Goal: Task Accomplishment & Management: Manage account settings

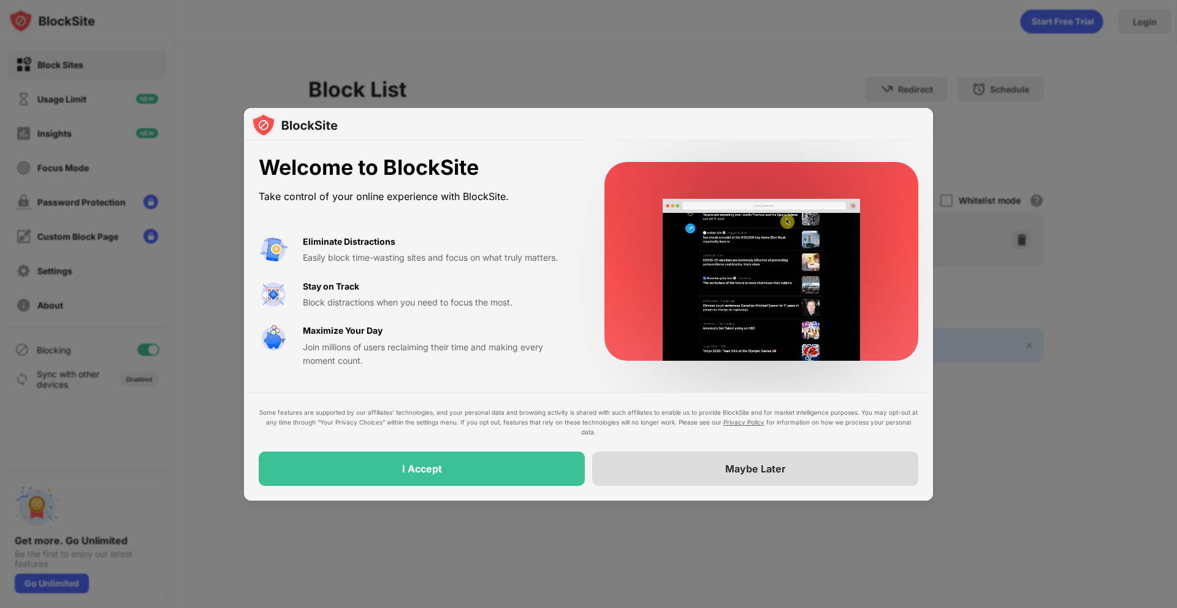
click at [673, 478] on div "Maybe Later" at bounding box center [755, 468] width 326 height 34
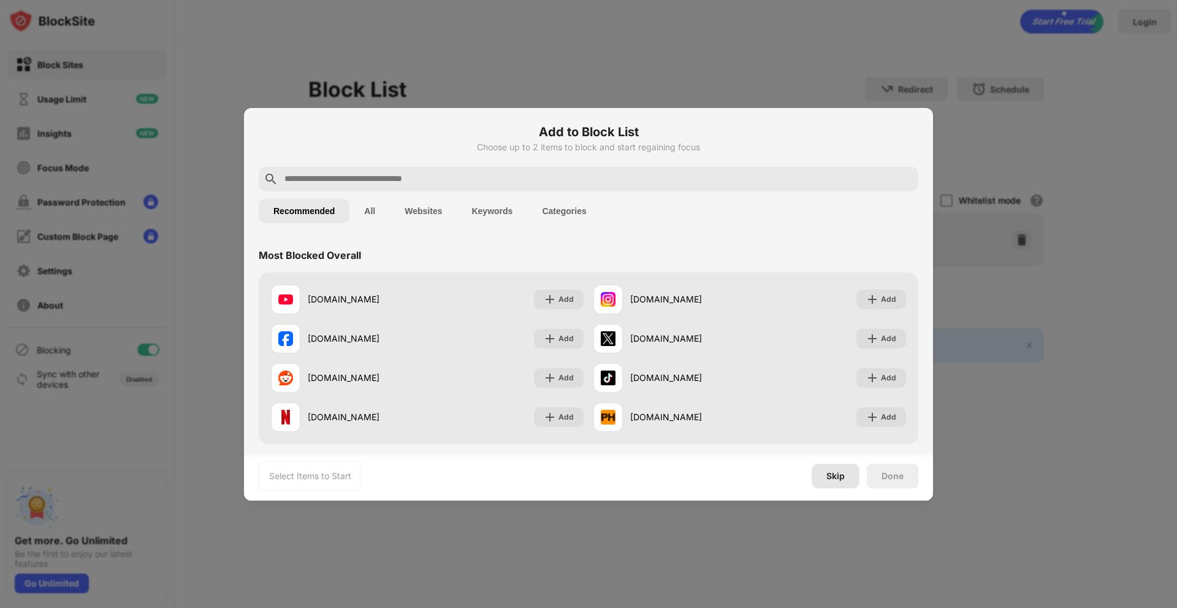
click at [833, 472] on div "Skip" at bounding box center [835, 476] width 18 height 10
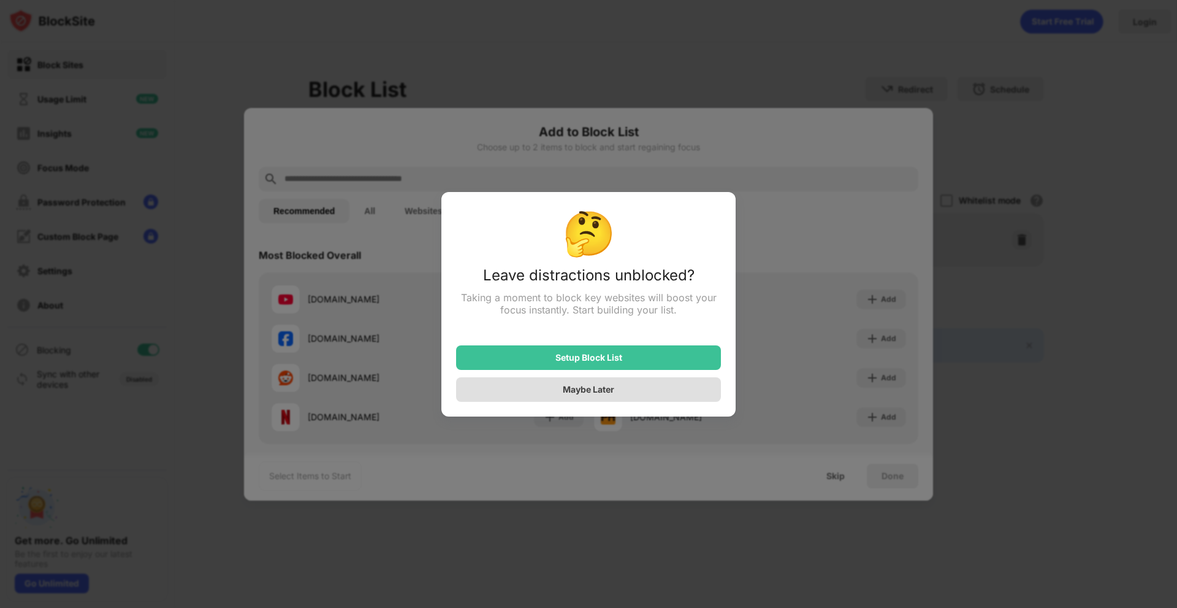
click at [622, 395] on div "Maybe Later" at bounding box center [588, 389] width 265 height 25
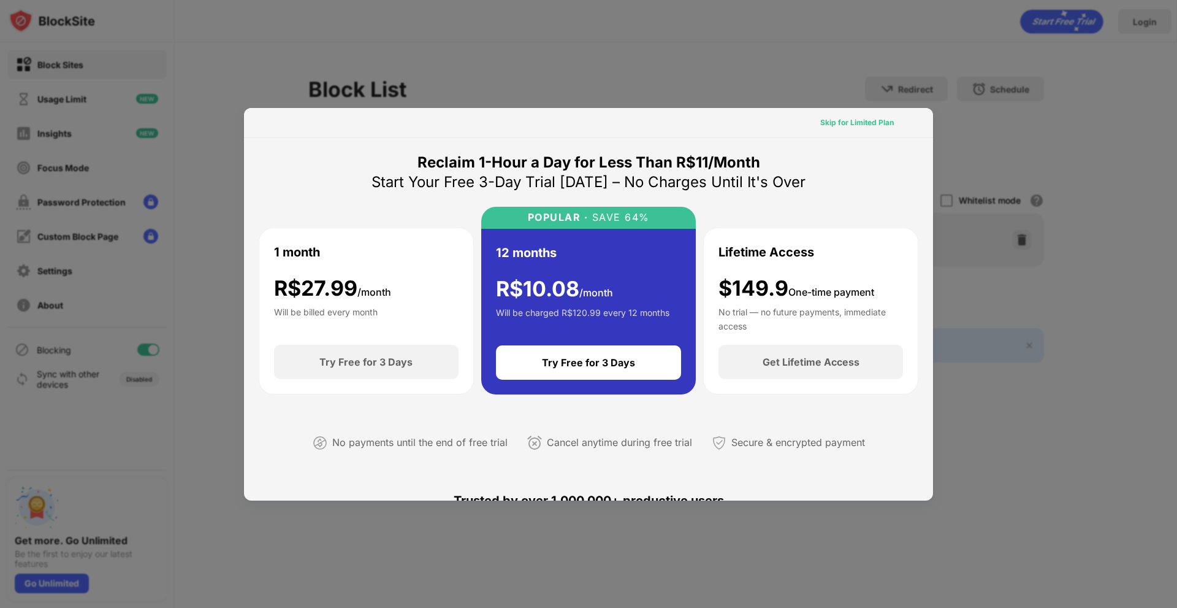
click at [848, 115] on div "Skip for Limited Plan" at bounding box center [856, 123] width 93 height 20
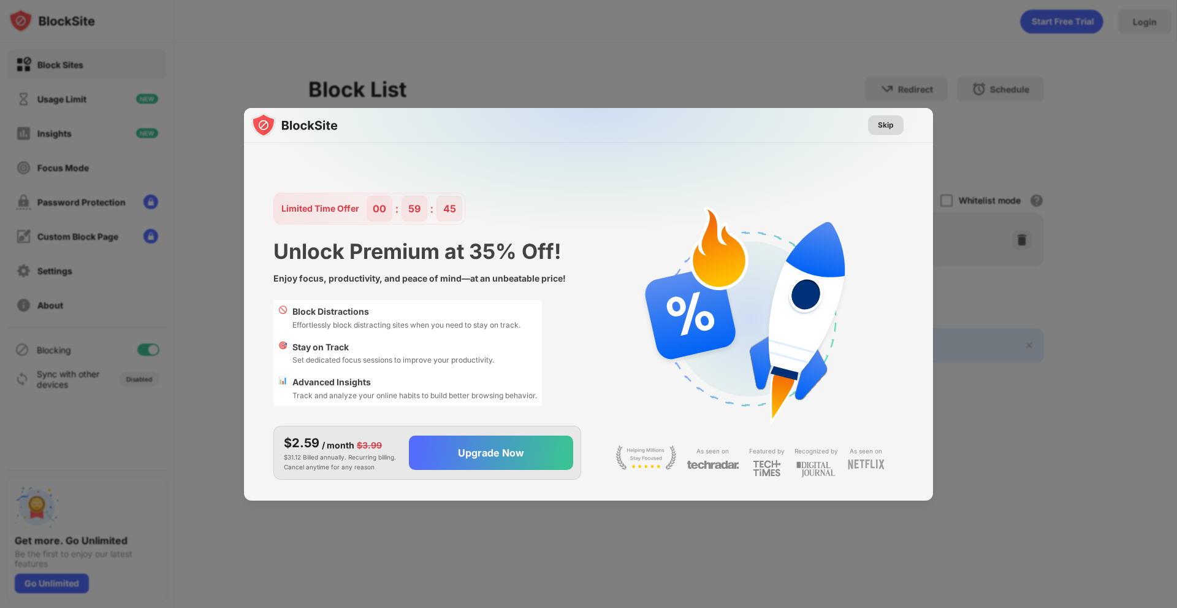
click at [885, 127] on div "Skip" at bounding box center [886, 125] width 16 height 12
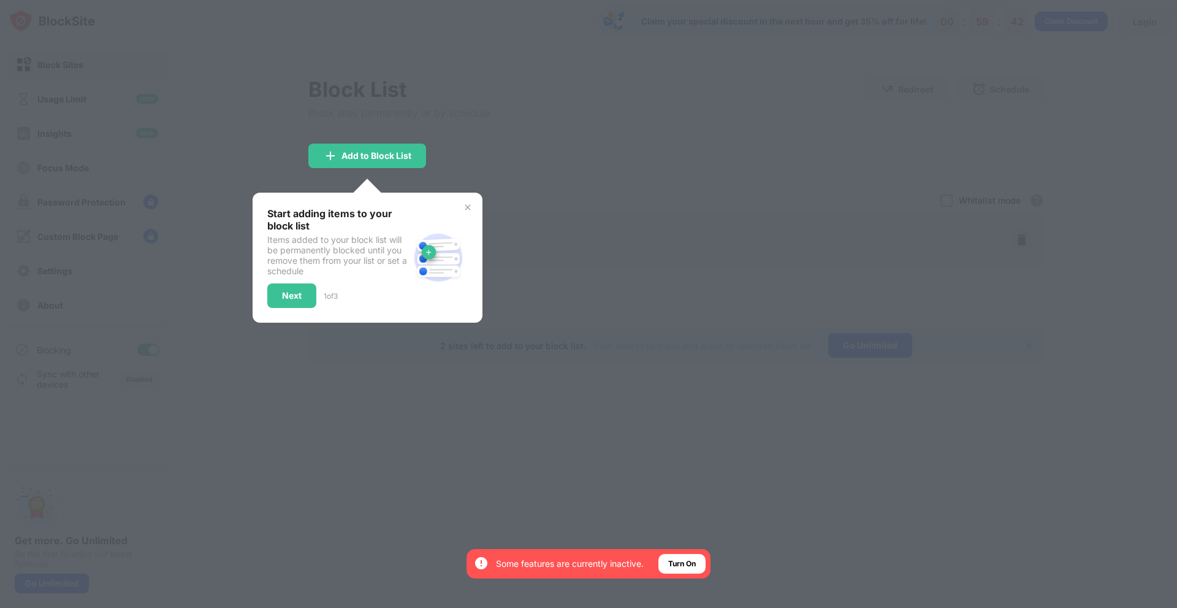
click at [465, 203] on img at bounding box center [468, 207] width 10 height 10
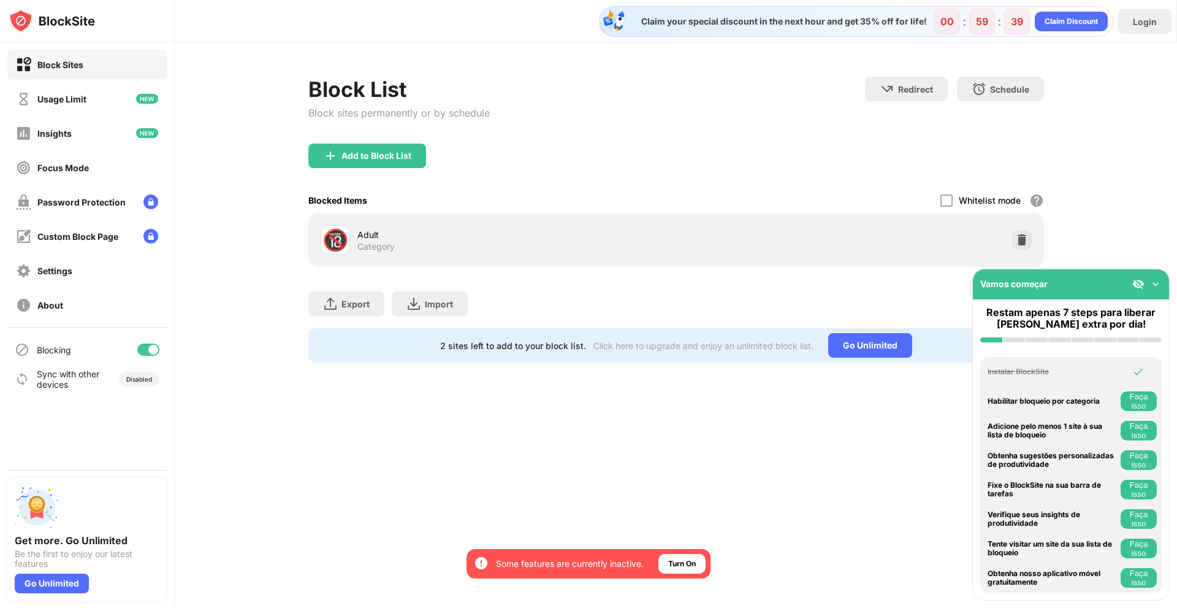
click at [402, 216] on div "🔞 Adult Category" at bounding box center [676, 240] width 736 height 54
click at [406, 240] on div "Adult Category" at bounding box center [516, 240] width 319 height 24
click at [366, 154] on div "Add to Block List" at bounding box center [376, 156] width 70 height 10
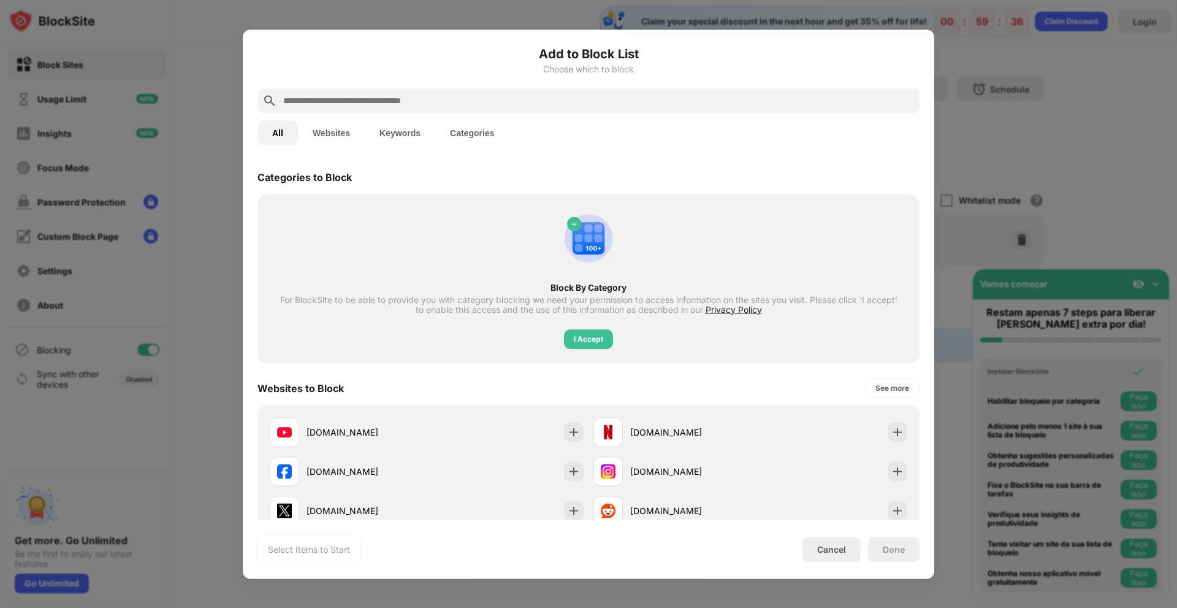
click at [1081, 107] on div at bounding box center [588, 304] width 1177 height 608
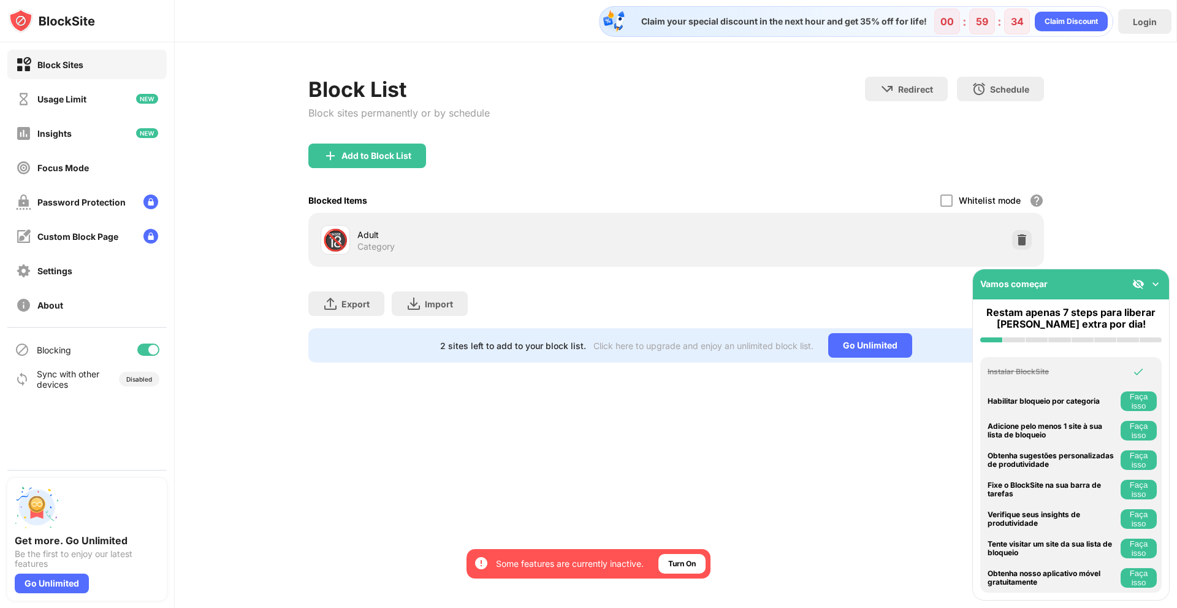
drag, startPoint x: 730, startPoint y: 242, endPoint x: 530, endPoint y: 240, distance: 199.9
click at [719, 243] on div "🔞 Adult Category" at bounding box center [676, 239] width 721 height 39
click at [356, 242] on div "🔞 Adult Category" at bounding box center [499, 239] width 356 height 29
click at [345, 232] on div "🔞" at bounding box center [335, 239] width 26 height 25
click at [365, 151] on div "Add to Block List" at bounding box center [376, 156] width 70 height 10
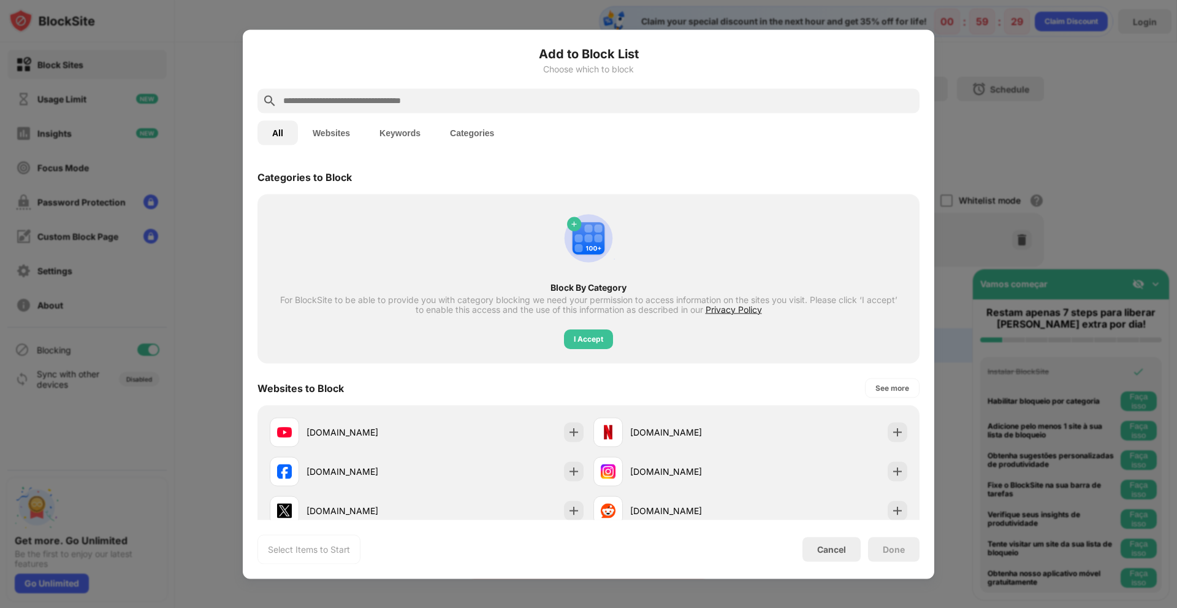
click at [403, 107] on input "text" at bounding box center [598, 100] width 633 height 15
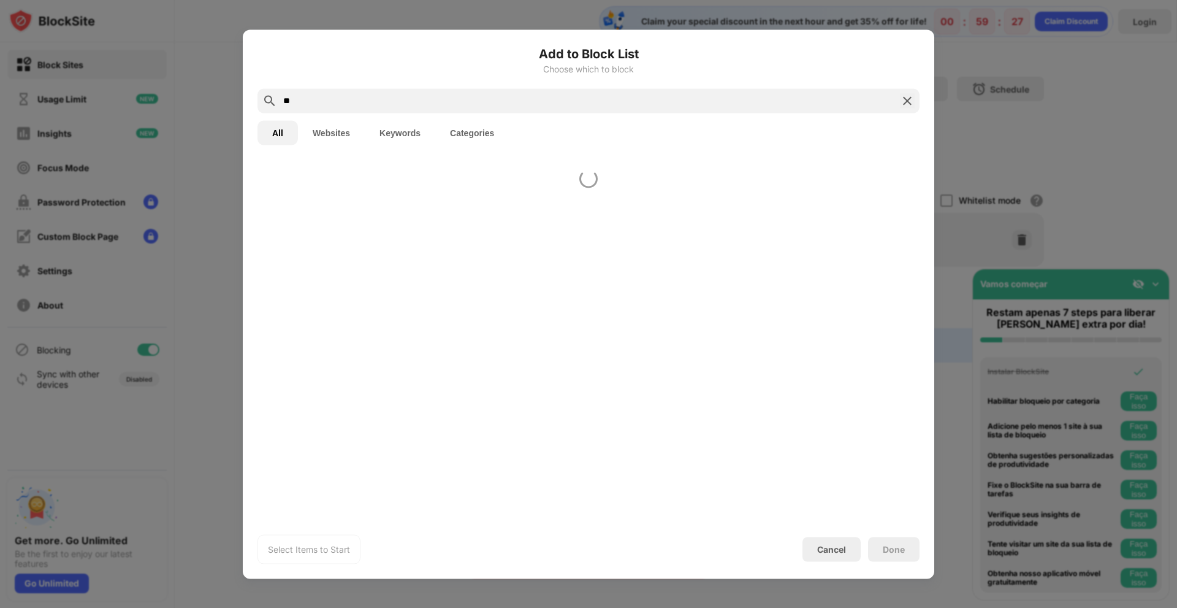
type input "*"
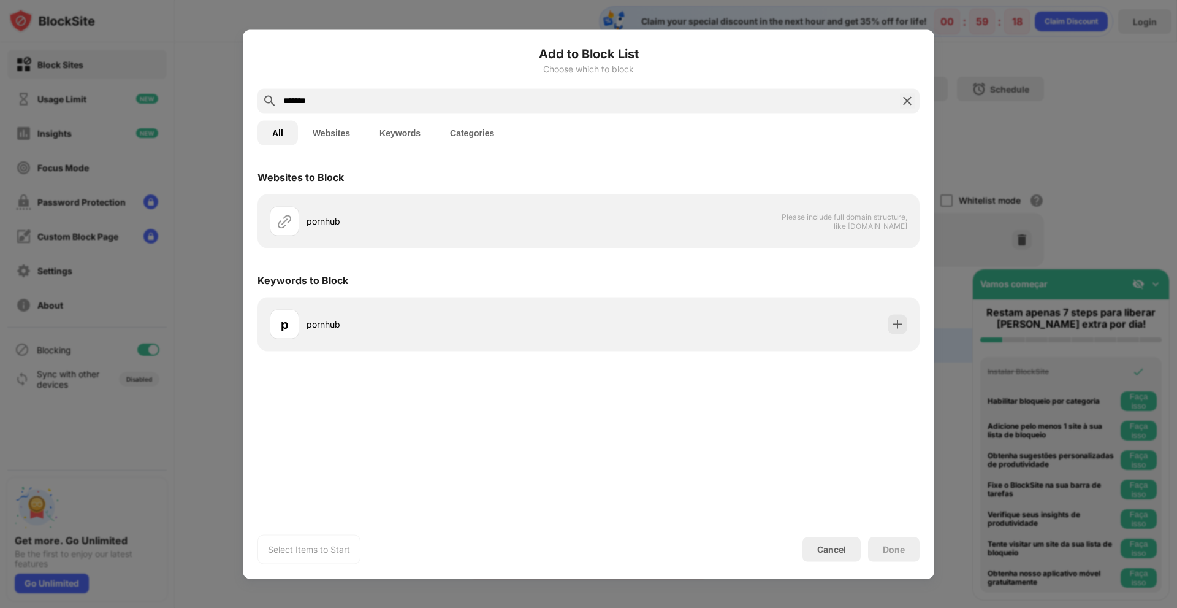
type input "*******"
click at [907, 100] on img at bounding box center [907, 100] width 15 height 15
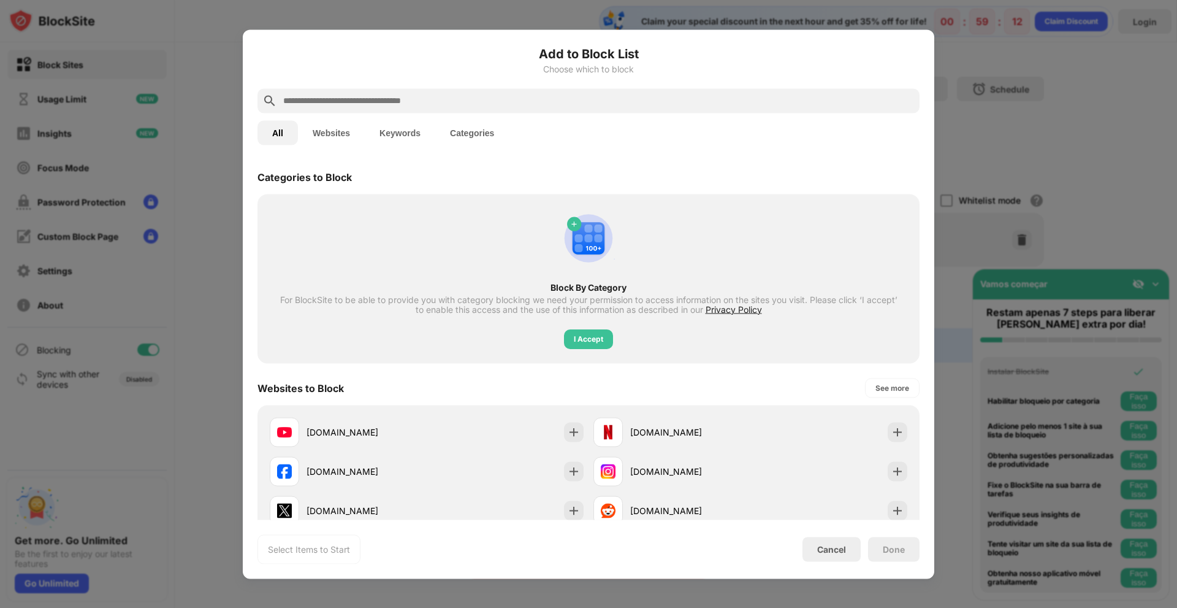
click at [983, 96] on div at bounding box center [588, 304] width 1177 height 608
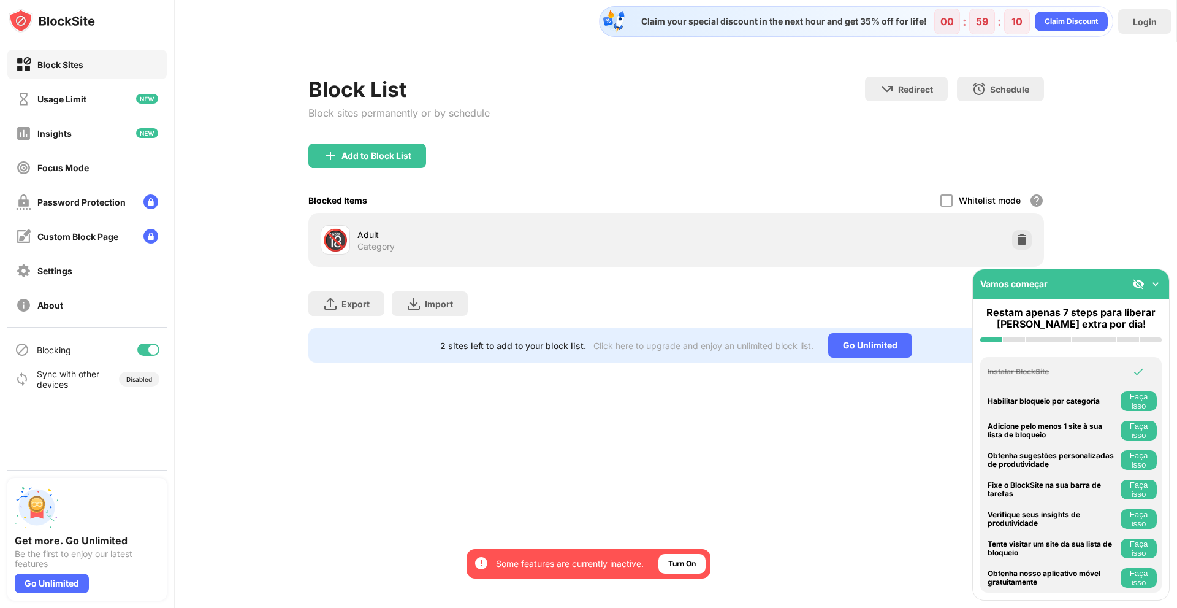
click at [1147, 227] on div "Block List Block sites permanently or by schedule Redirect Choose a site to be …" at bounding box center [676, 219] width 1002 height 354
drag, startPoint x: 1121, startPoint y: 285, endPoint x: 1105, endPoint y: 477, distance: 192.5
click at [1105, 477] on div "Vamos começar Restam apenas 7 steps para liberar uma hora extra por dia! Instal…" at bounding box center [1070, 435] width 197 height 332
click at [1156, 285] on img at bounding box center [1155, 284] width 12 height 12
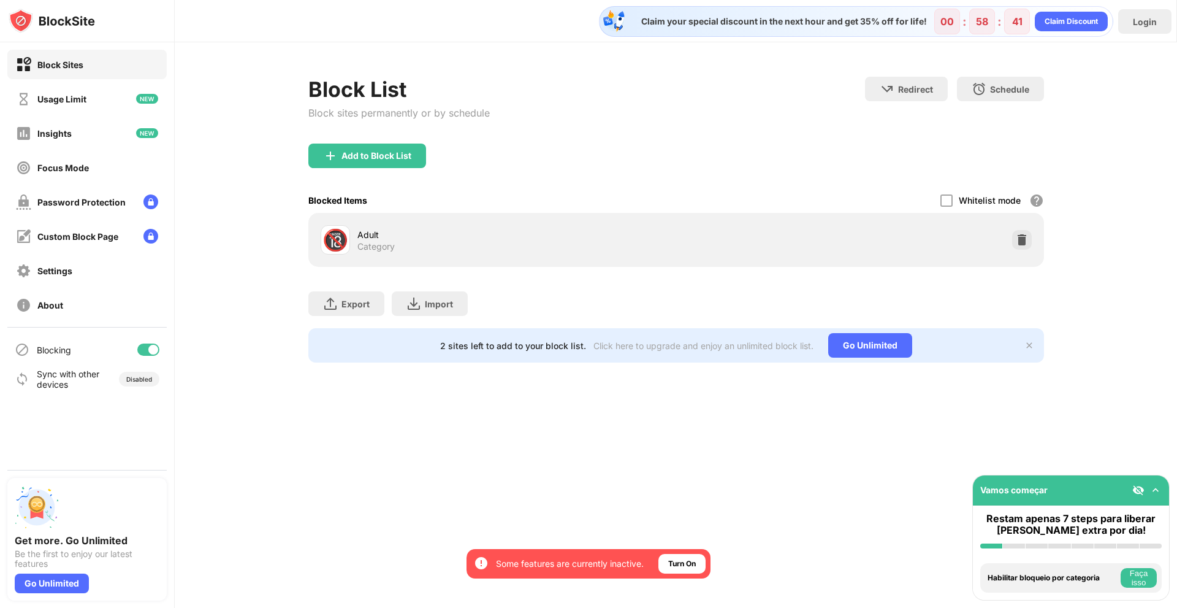
click at [959, 199] on div "Whitelist mode Block all websites except for those in your whitelist. Whitelist…" at bounding box center [992, 200] width 104 height 25
click at [952, 197] on div at bounding box center [946, 200] width 12 height 12
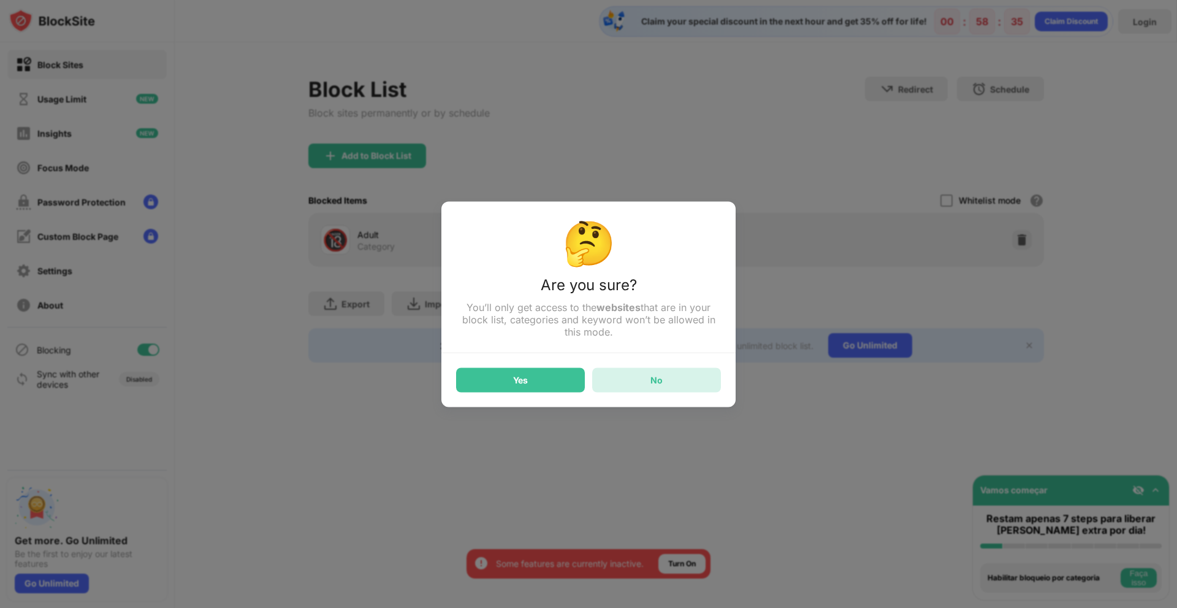
click at [658, 378] on div "No" at bounding box center [656, 380] width 12 height 10
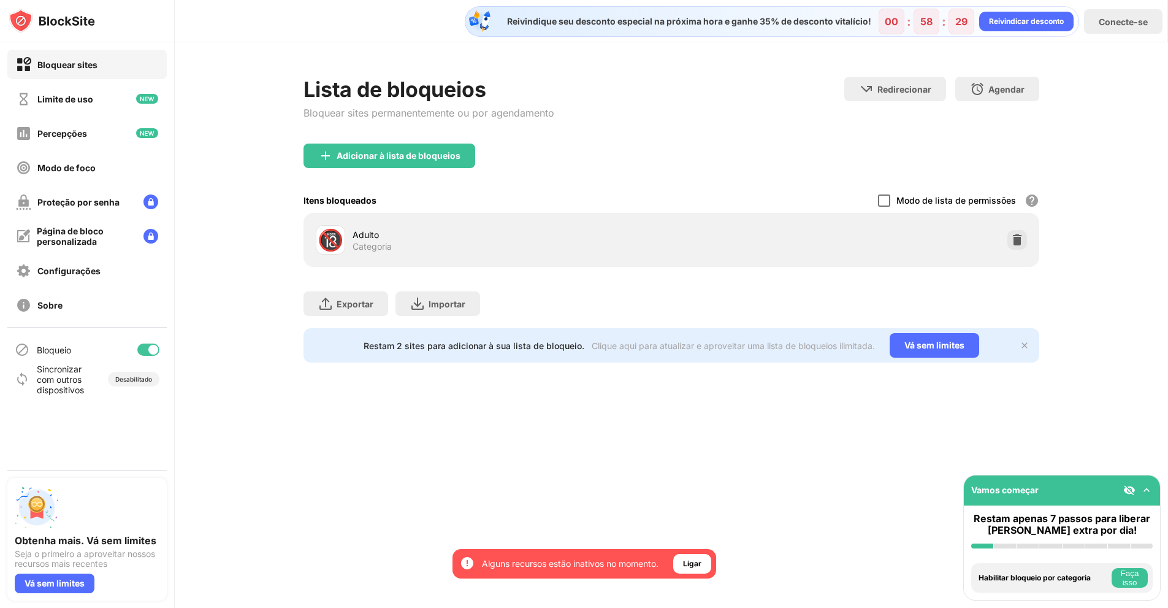
click at [890, 199] on div at bounding box center [884, 200] width 12 height 12
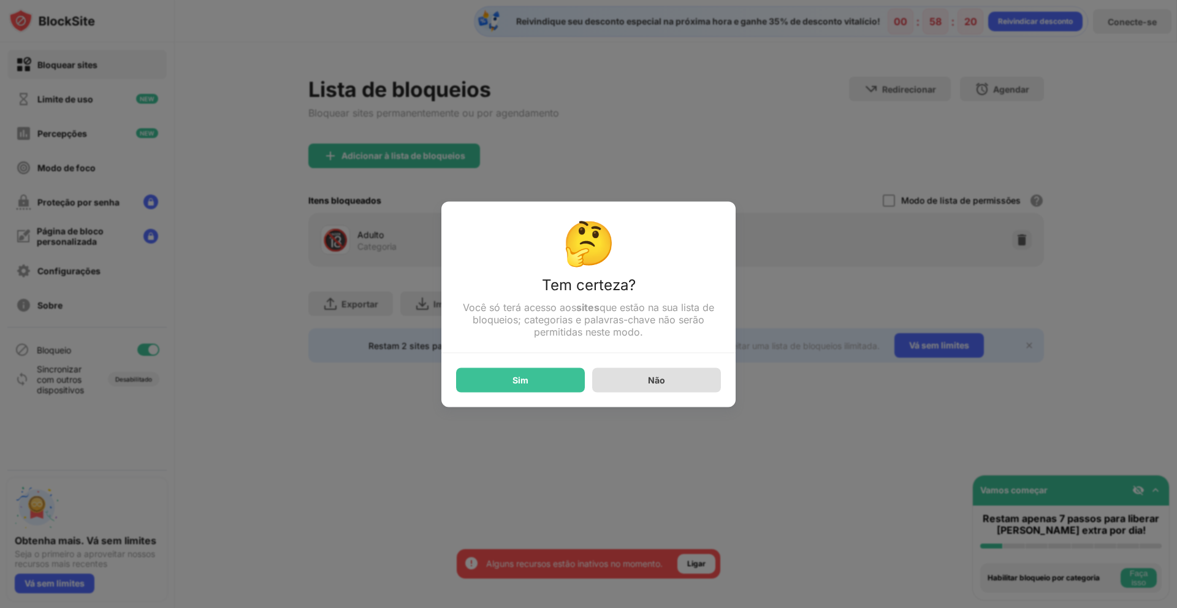
click at [679, 373] on div "Não" at bounding box center [656, 379] width 129 height 25
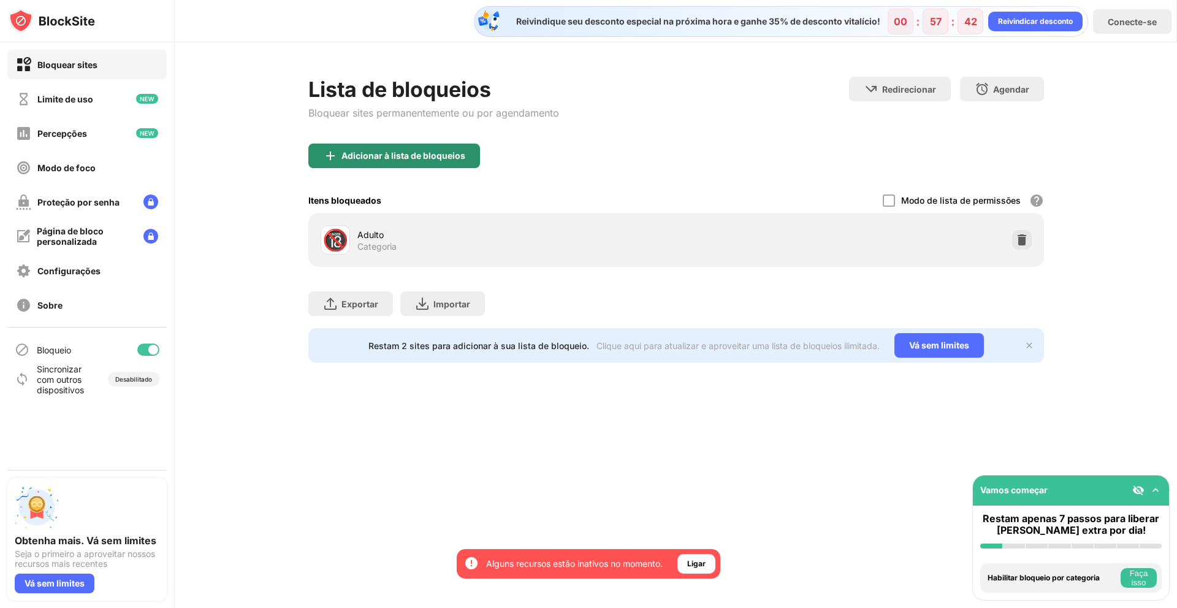
click at [426, 156] on font "Adicionar à lista de bloqueios" at bounding box center [403, 155] width 124 height 10
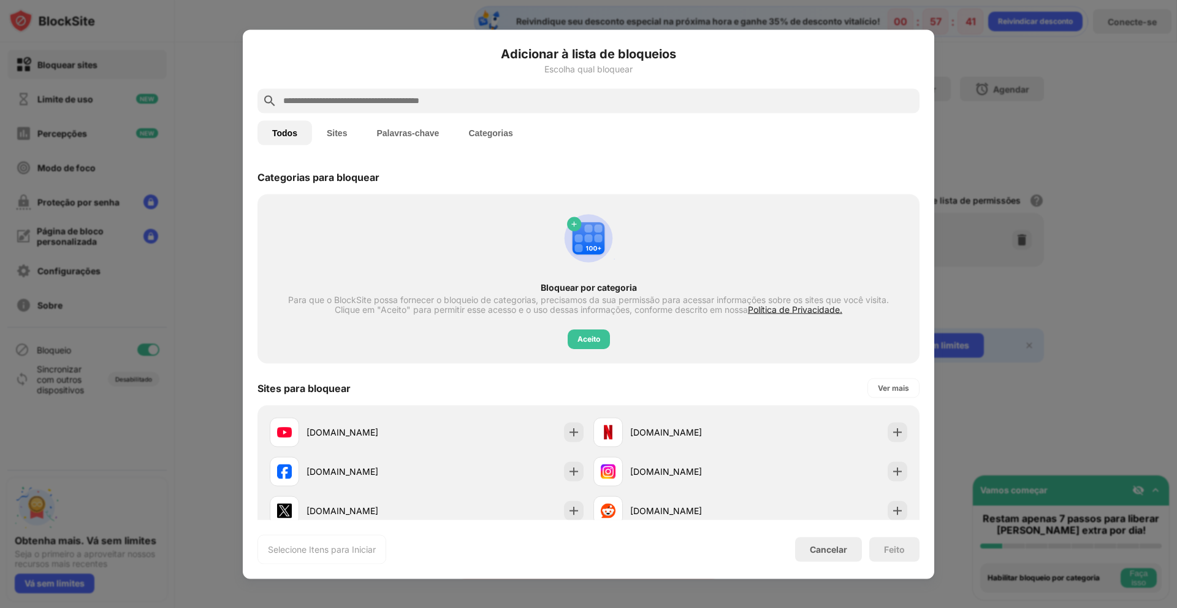
click at [571, 100] on input "text" at bounding box center [598, 100] width 633 height 15
paste input "**********"
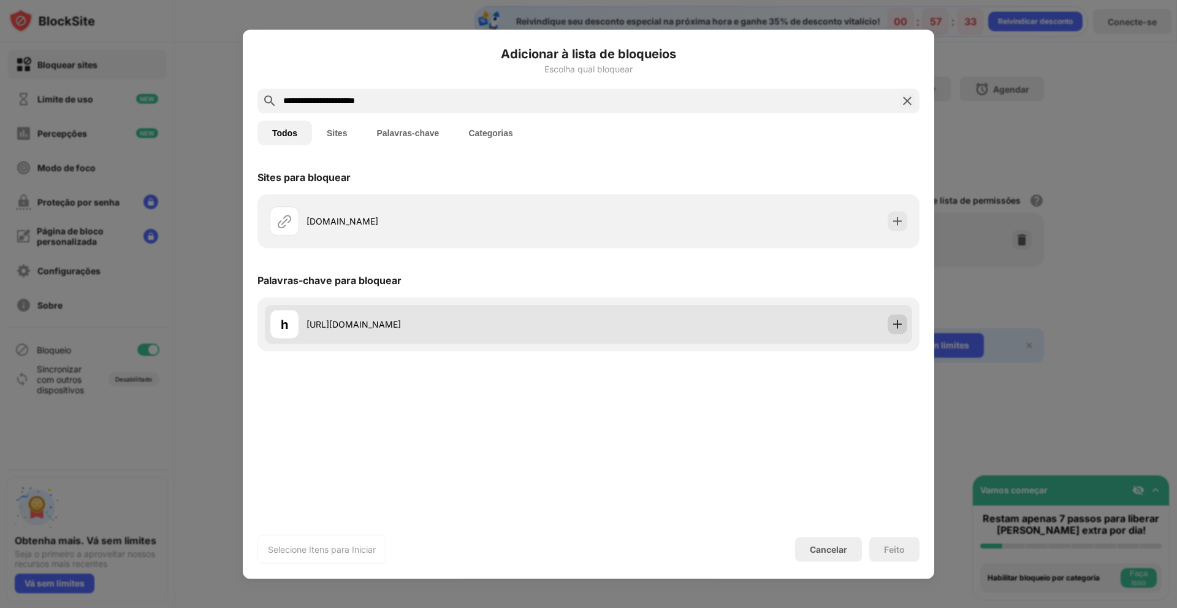
type input "**********"
click at [901, 331] on div at bounding box center [898, 324] width 20 height 20
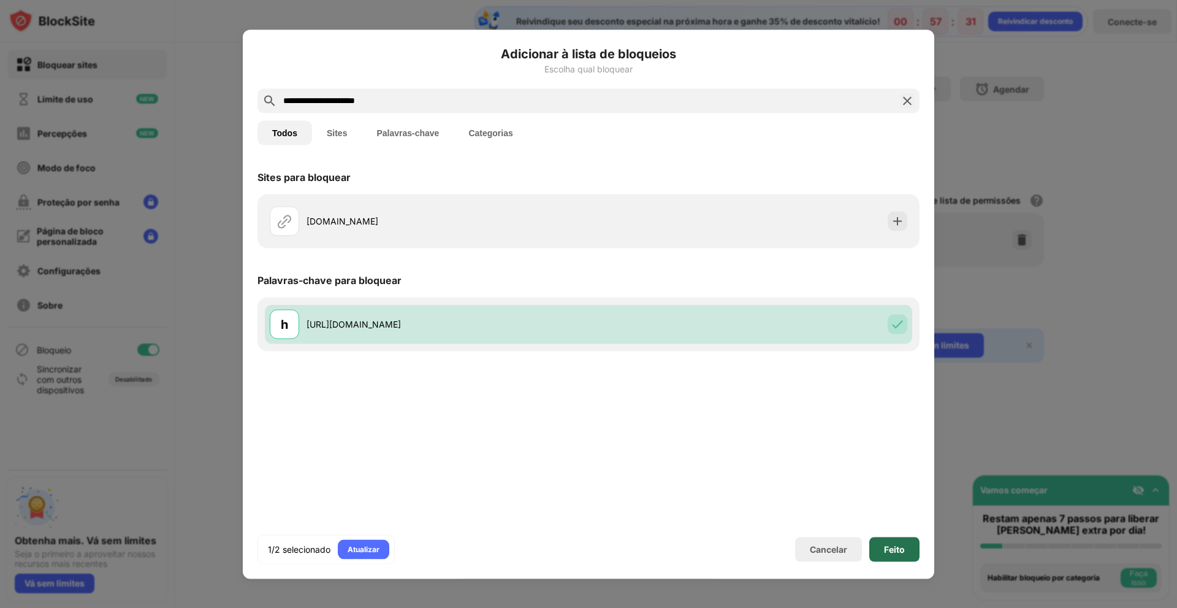
click at [903, 555] on div "Feito" at bounding box center [894, 548] width 50 height 25
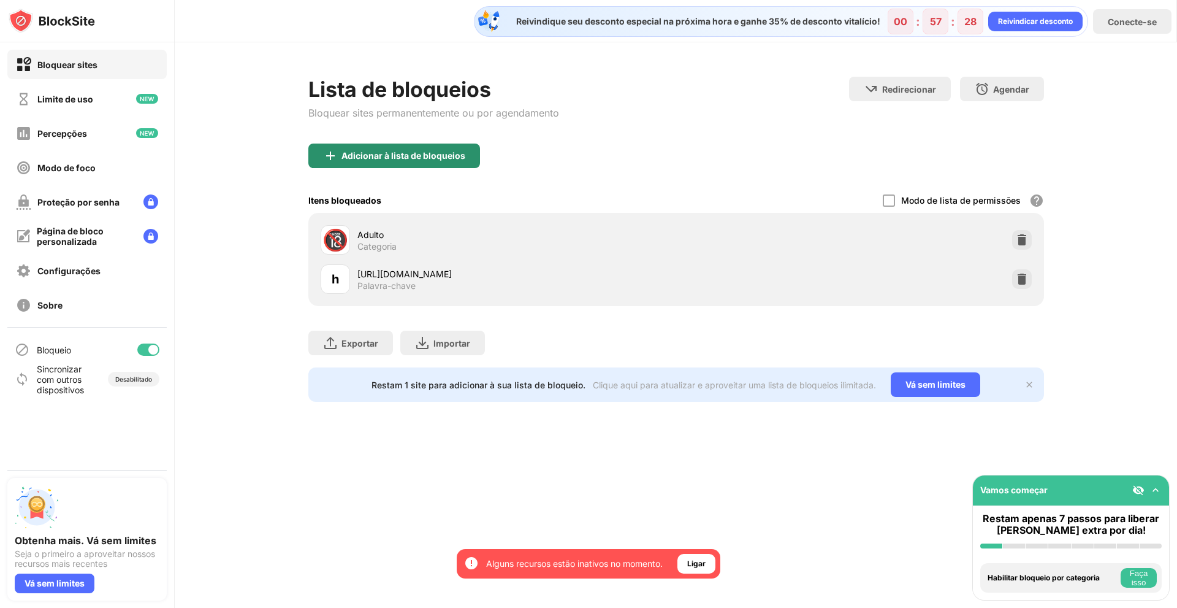
click at [338, 150] on div "Adicionar à lista de bloqueios" at bounding box center [394, 155] width 172 height 25
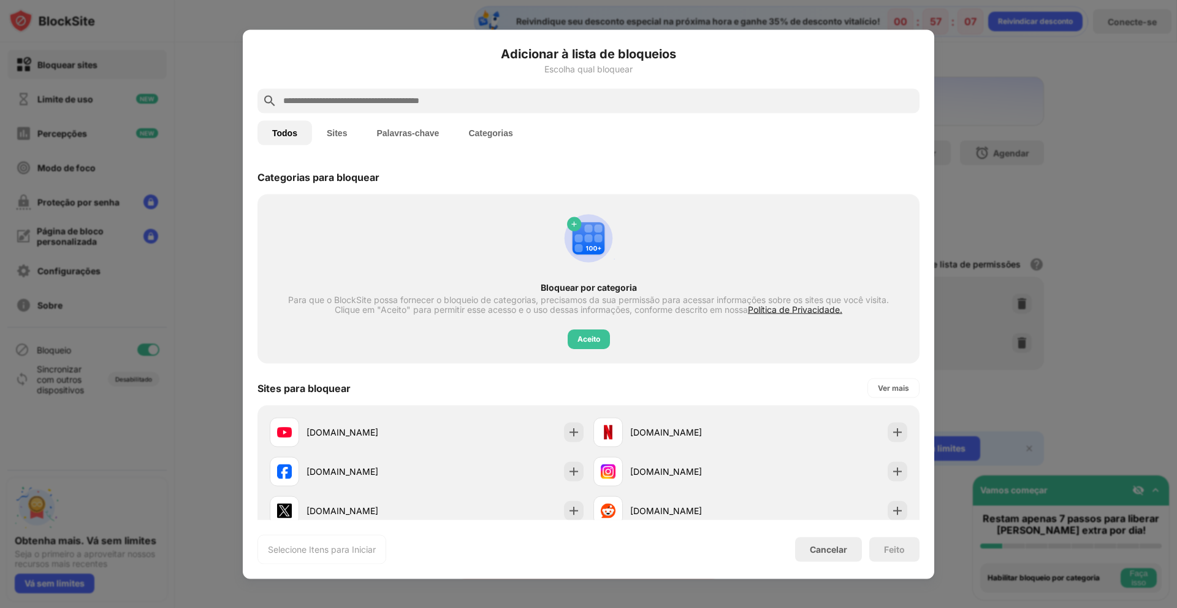
click at [323, 112] on div at bounding box center [588, 100] width 662 height 25
click at [325, 98] on input "text" at bounding box center [598, 100] width 633 height 15
paste input "**********"
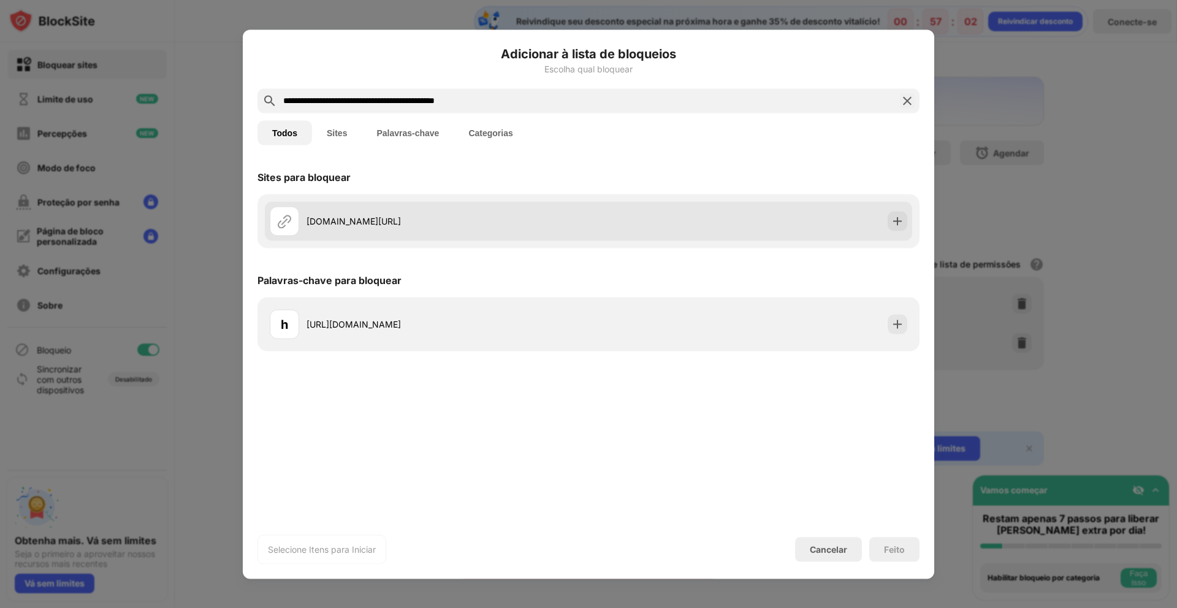
type input "**********"
click at [897, 227] on div at bounding box center [898, 221] width 20 height 20
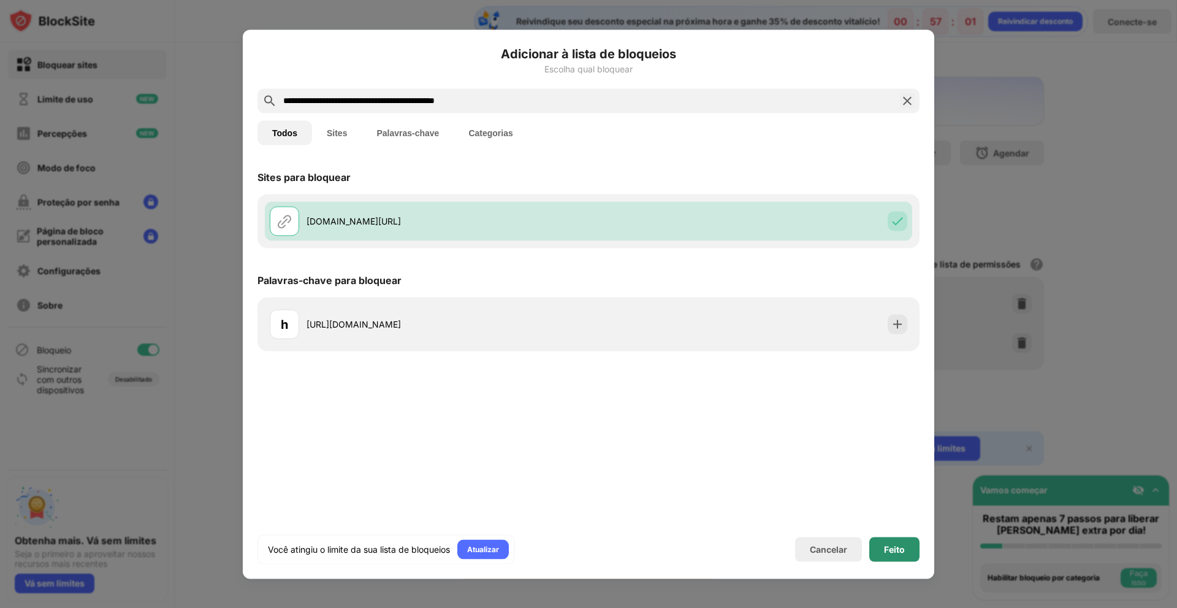
click at [894, 545] on font "Feito" at bounding box center [894, 548] width 21 height 10
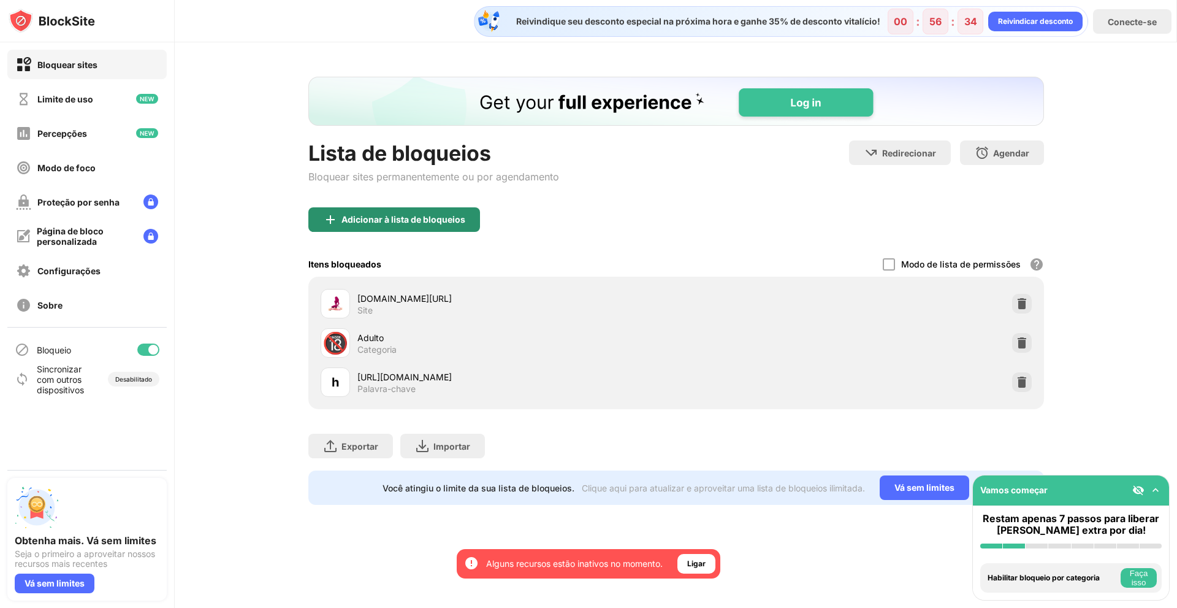
click at [420, 217] on font "Adicionar à lista de bloqueios" at bounding box center [403, 219] width 124 height 10
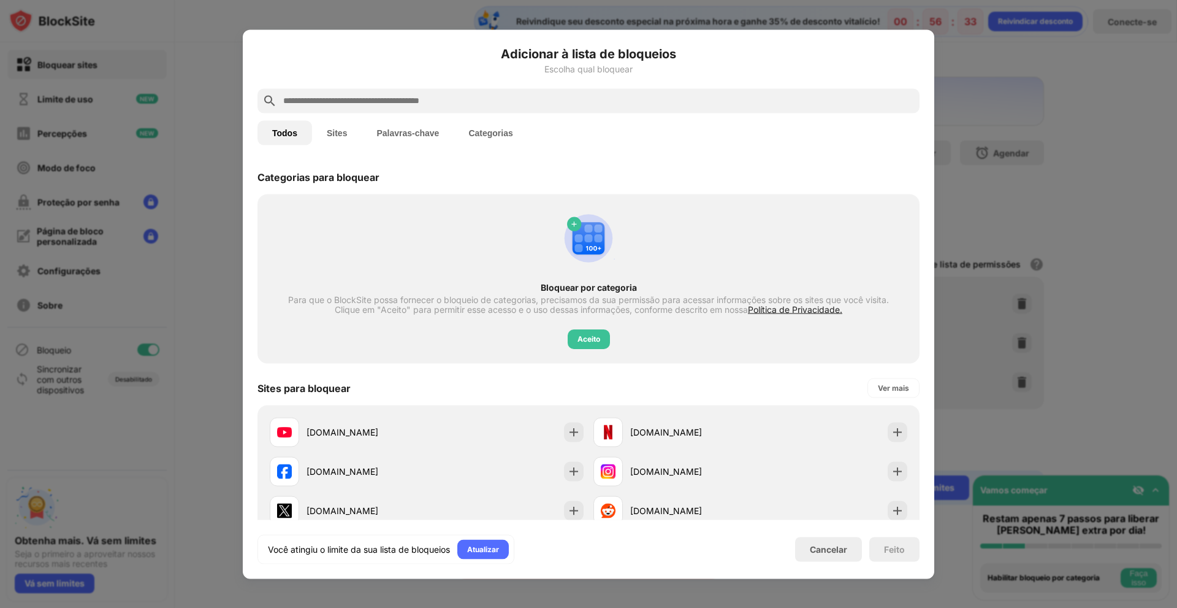
click at [444, 97] on input "text" at bounding box center [598, 100] width 633 height 15
paste input "**********"
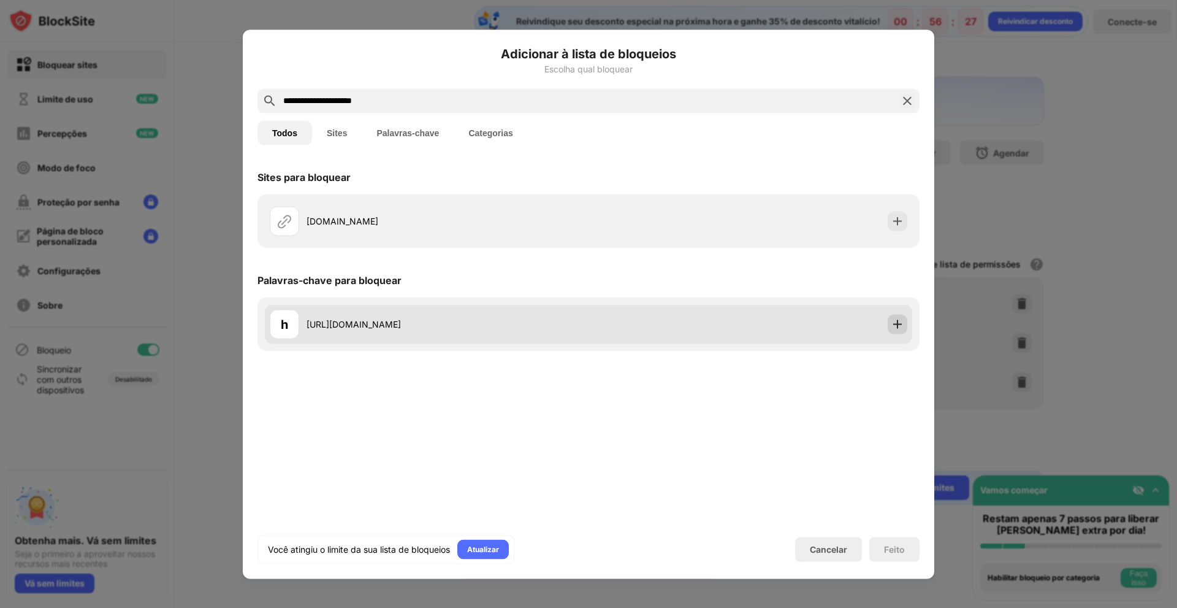
type input "**********"
click at [890, 321] on div at bounding box center [898, 324] width 20 height 20
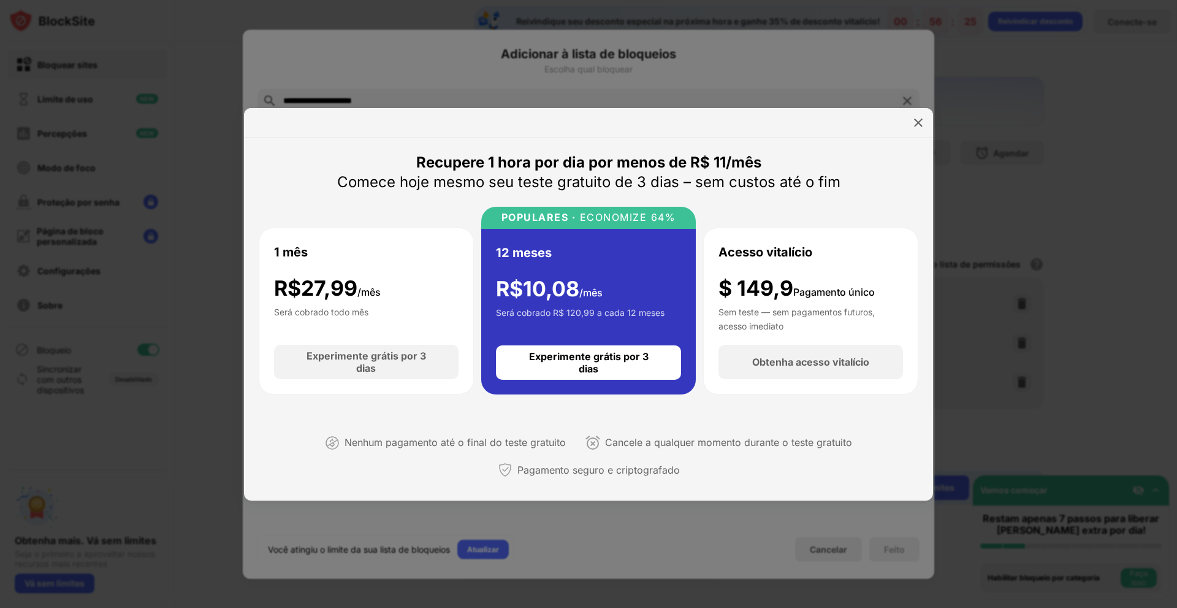
click at [912, 118] on div at bounding box center [919, 123] width 20 height 20
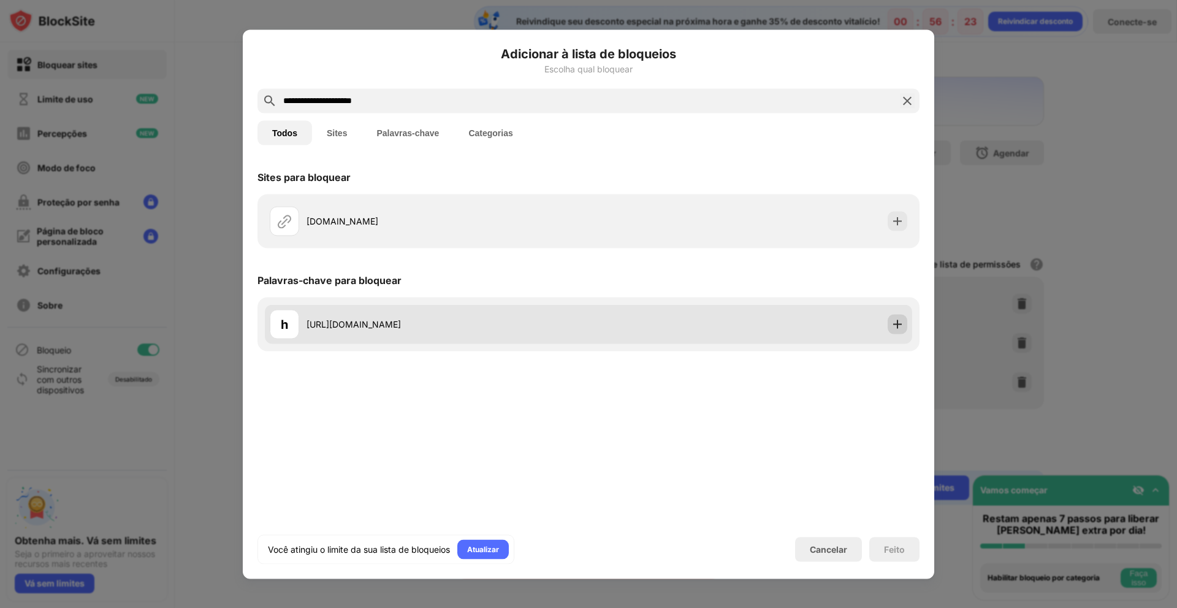
click at [899, 332] on div at bounding box center [898, 324] width 20 height 20
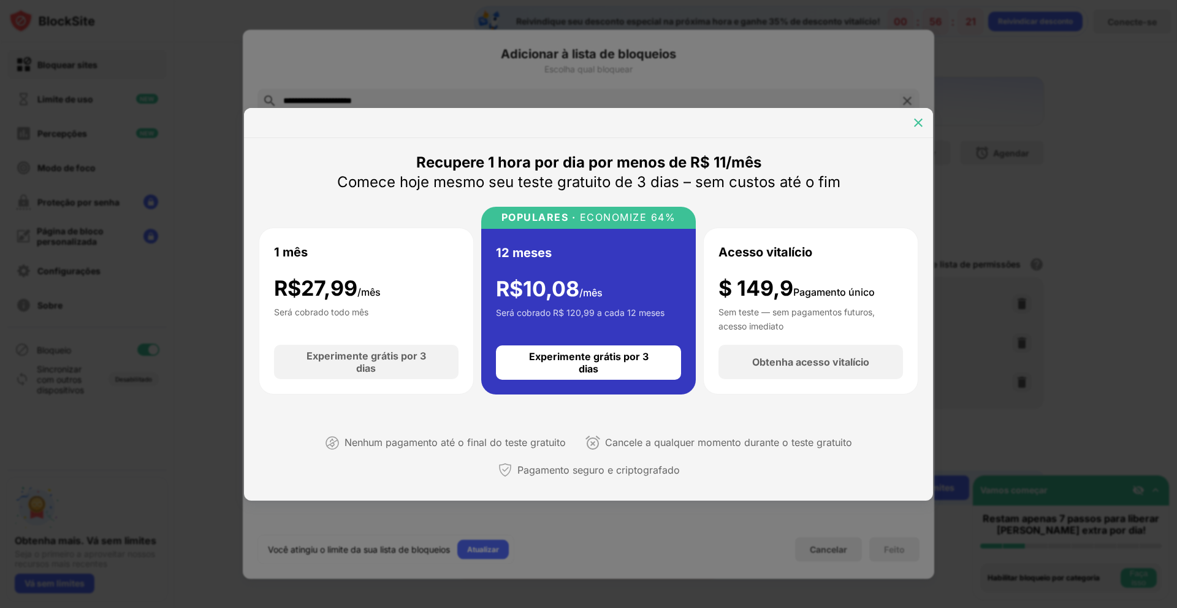
click at [914, 115] on div at bounding box center [919, 123] width 20 height 20
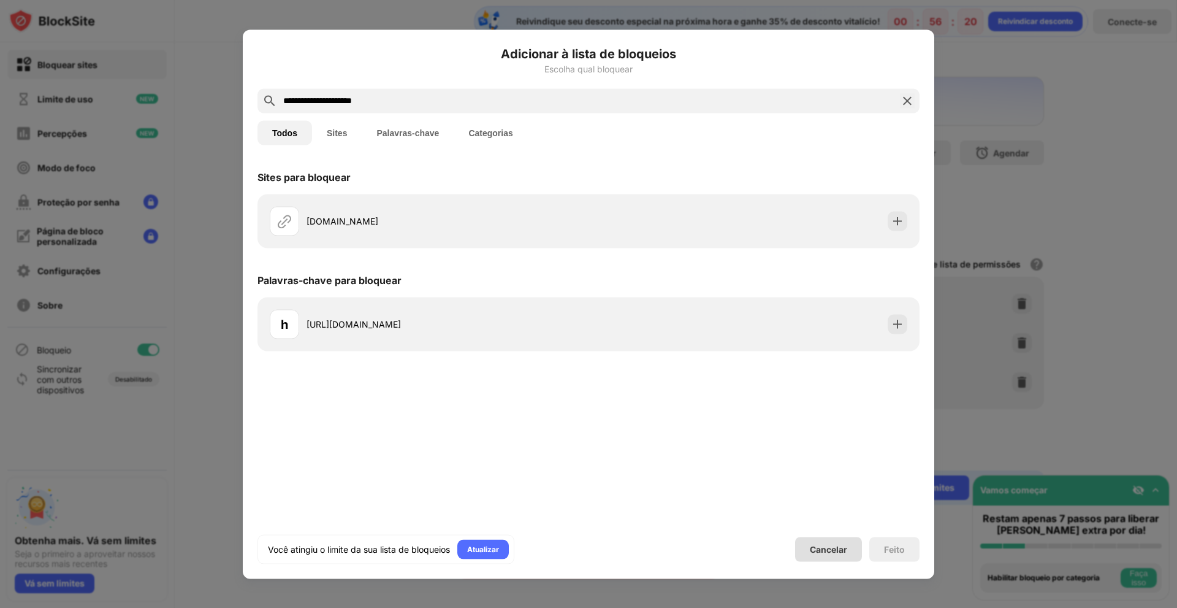
click at [829, 547] on font "Cancelar" at bounding box center [828, 549] width 37 height 10
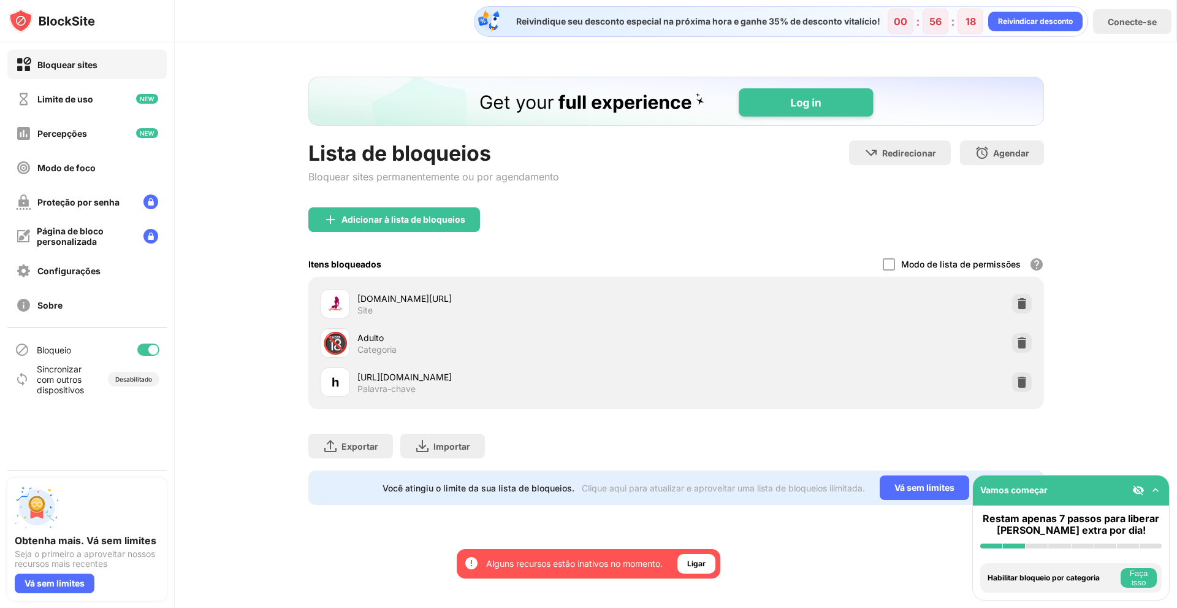
click at [370, 335] on font "Adulto" at bounding box center [370, 337] width 26 height 10
click at [339, 334] on font "🔞" at bounding box center [335, 342] width 26 height 25
